Goal: Transaction & Acquisition: Subscribe to service/newsletter

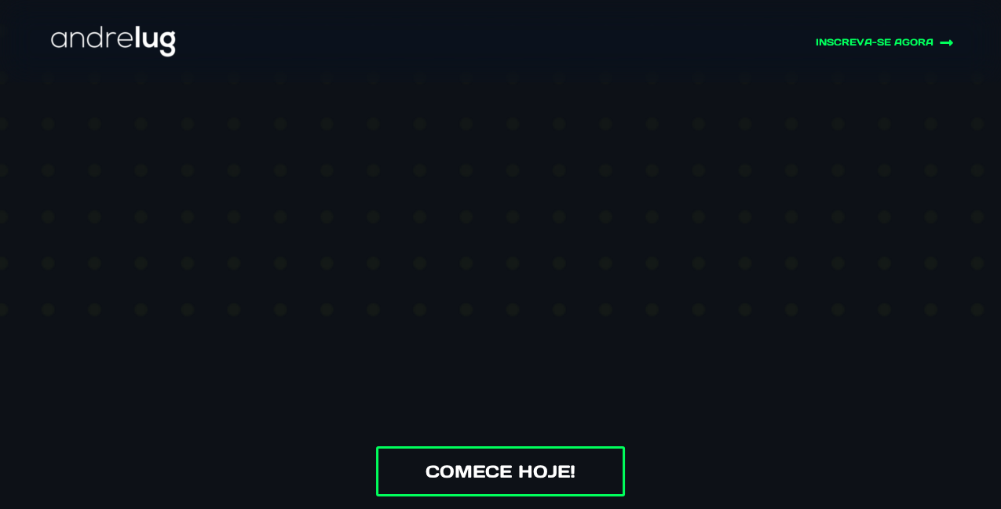
scroll to position [313, 0]
click at [42, 345] on div "Blog Fantasma — O Sistema Invisível de Renda com IA O sistema silencioso que tr…" at bounding box center [500, 98] width 973 height 992
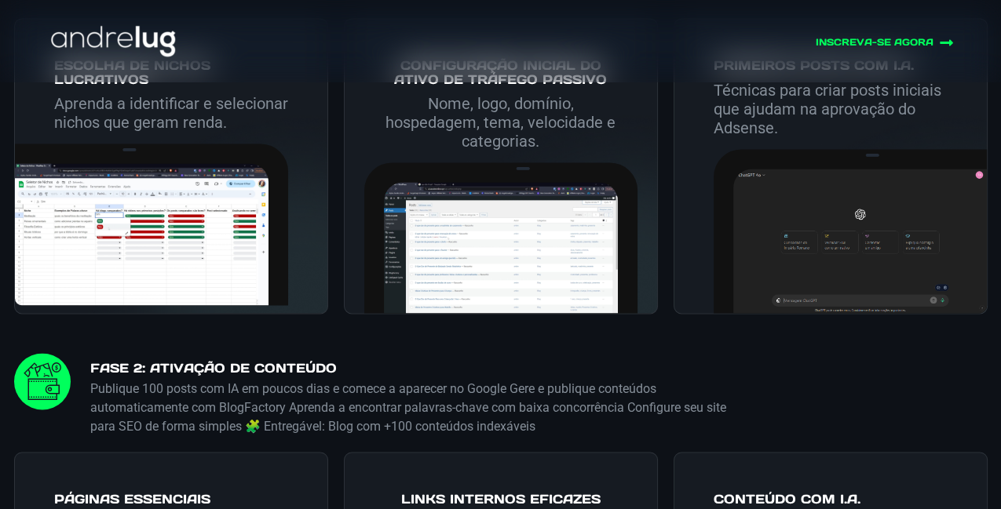
scroll to position [3175, 0]
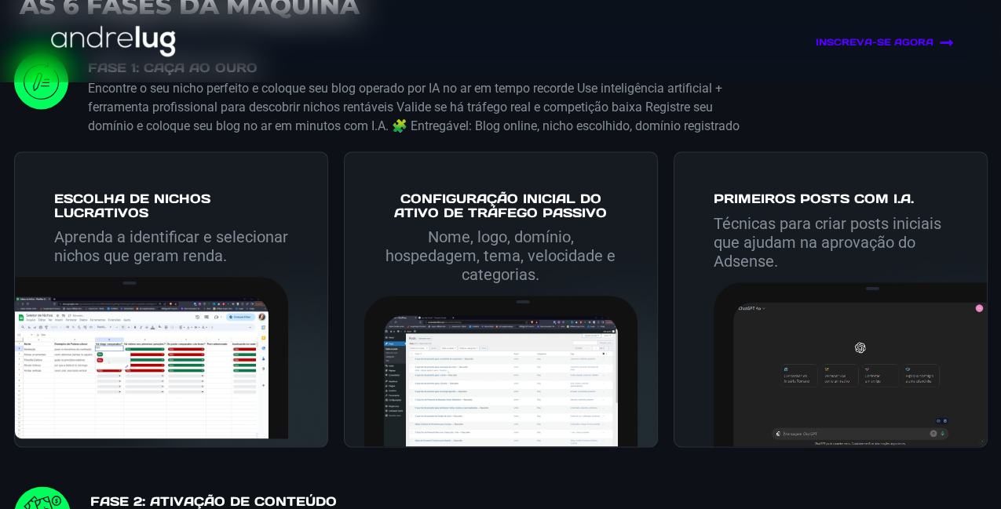
click at [852, 44] on link "INSCREVA-SE AGORA" at bounding box center [816, 42] width 273 height 15
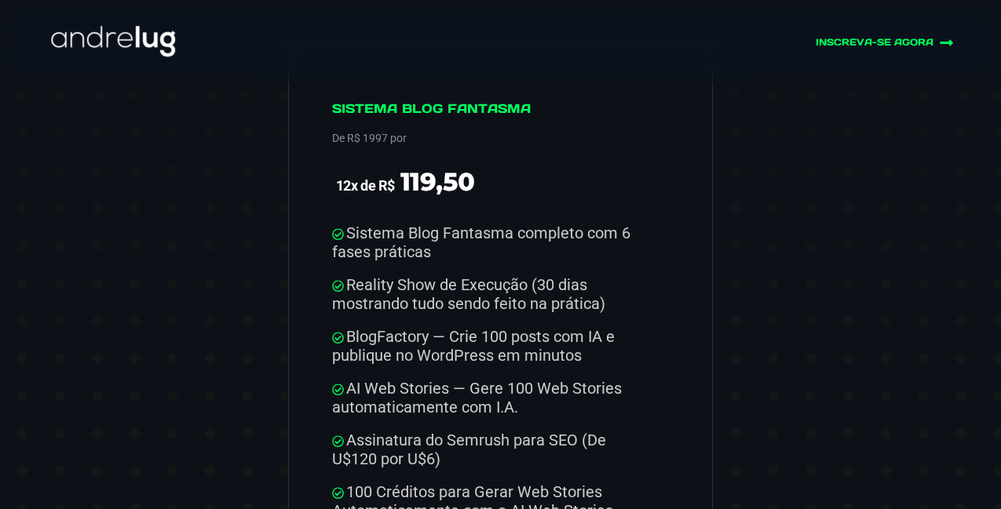
scroll to position [7813, 0]
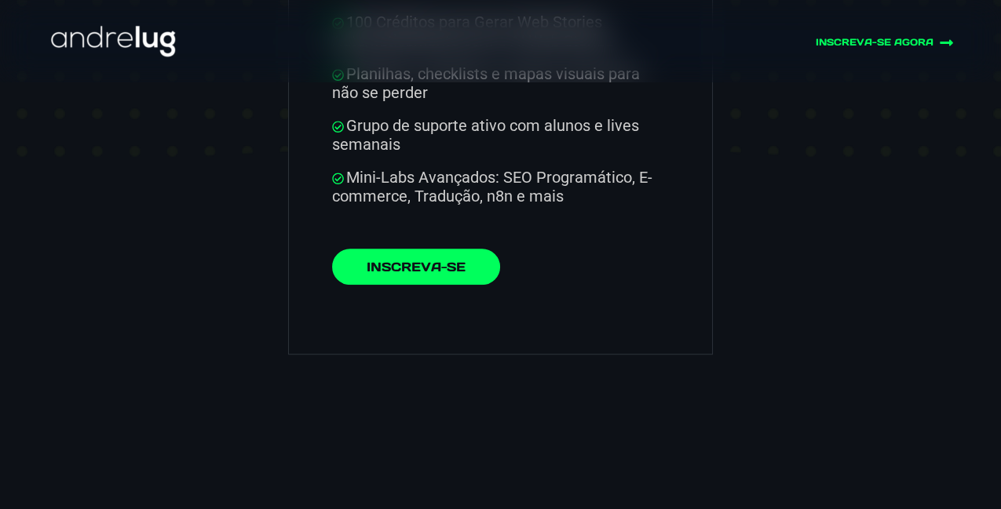
click at [442, 282] on link "Inscreva-se" at bounding box center [416, 267] width 168 height 36
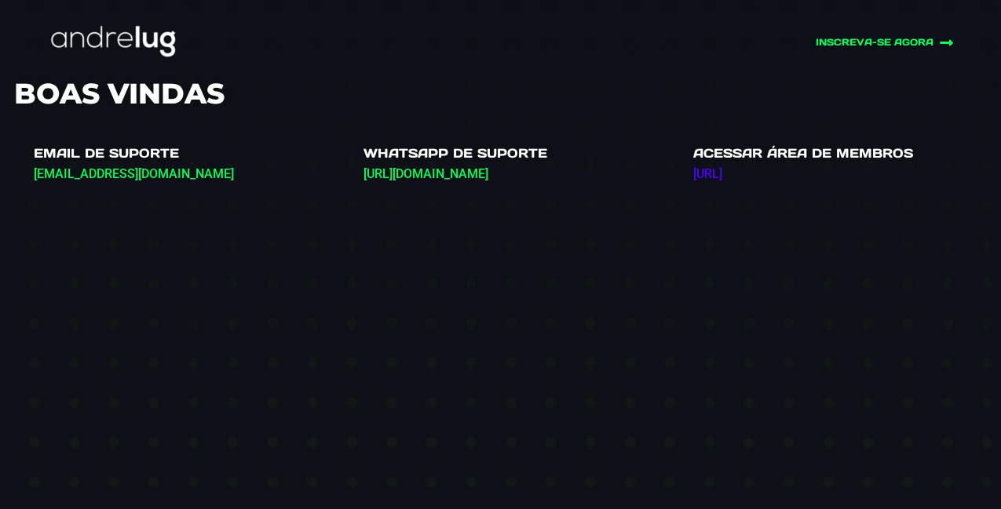
click at [722, 179] on link "[URL]" at bounding box center [707, 173] width 29 height 15
click at [722, 176] on link "https://membros.comunidade.ai/" at bounding box center [707, 173] width 29 height 15
click at [465, 171] on link "[URL][DOMAIN_NAME]" at bounding box center [425, 173] width 125 height 15
